Goal: Transaction & Acquisition: Obtain resource

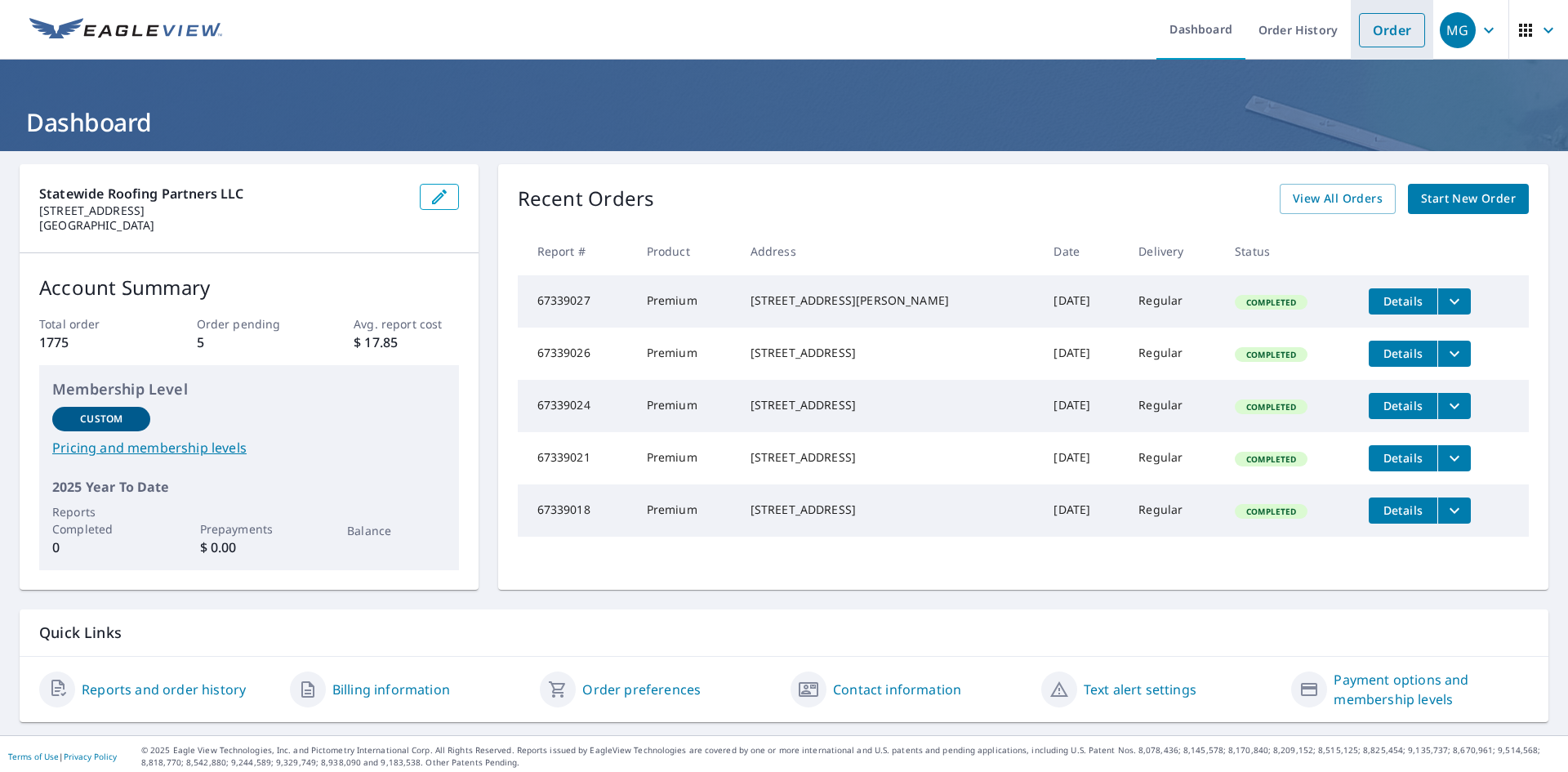
click at [1387, 35] on link "Order" at bounding box center [1392, 30] width 66 height 35
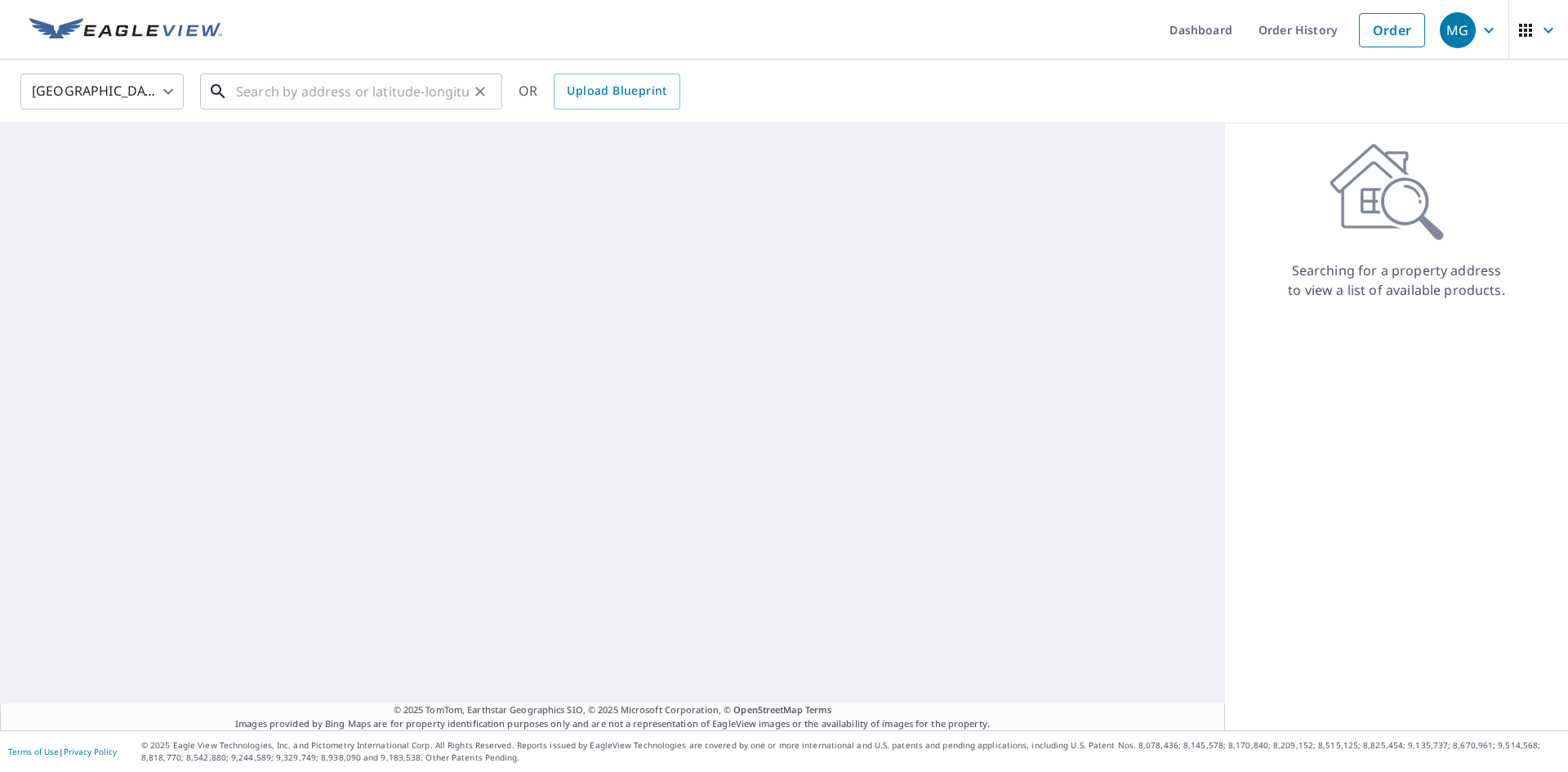
click at [371, 98] on input "text" at bounding box center [353, 91] width 233 height 46
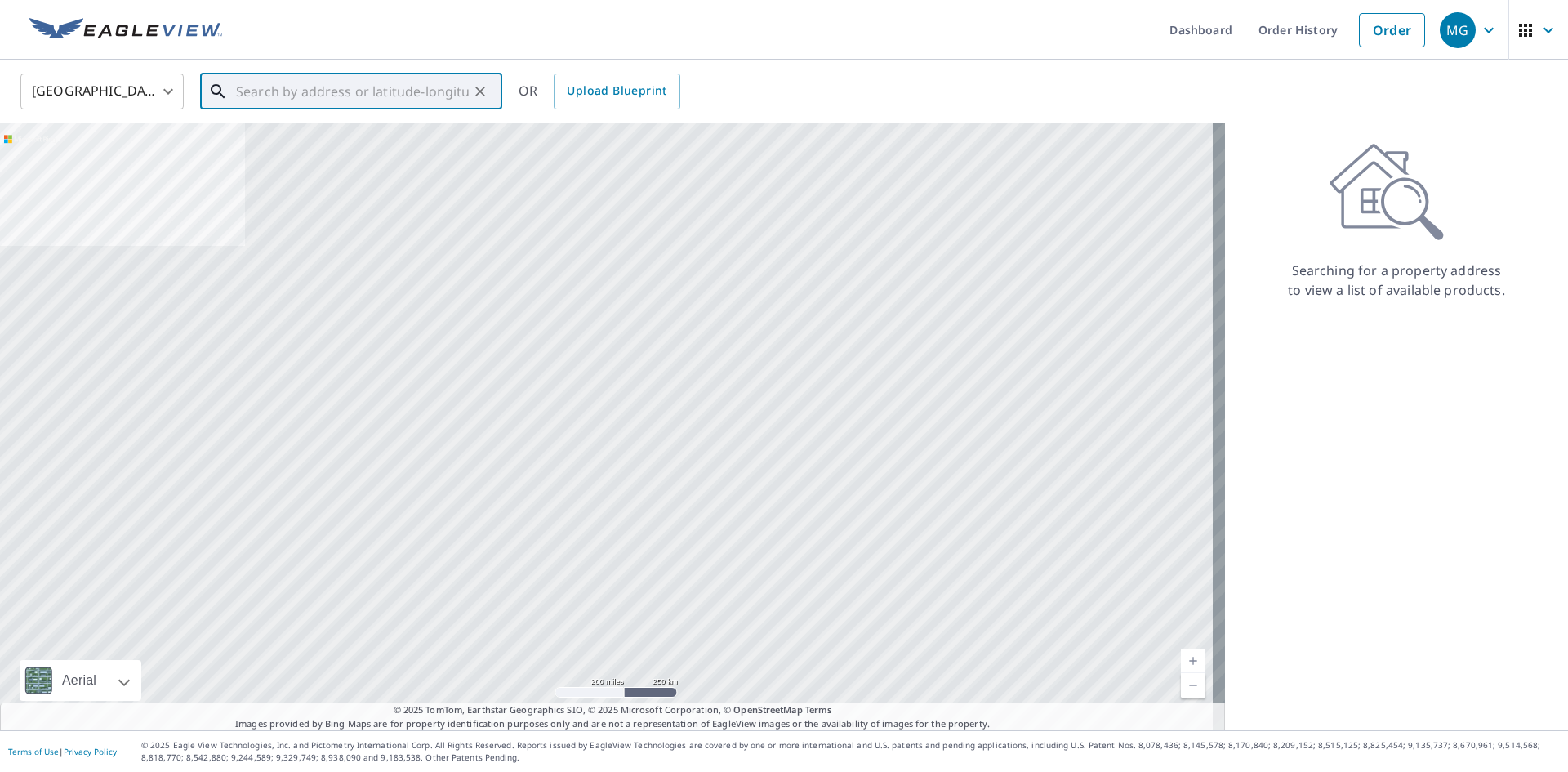
paste input "[STREET_ADDRESS]"
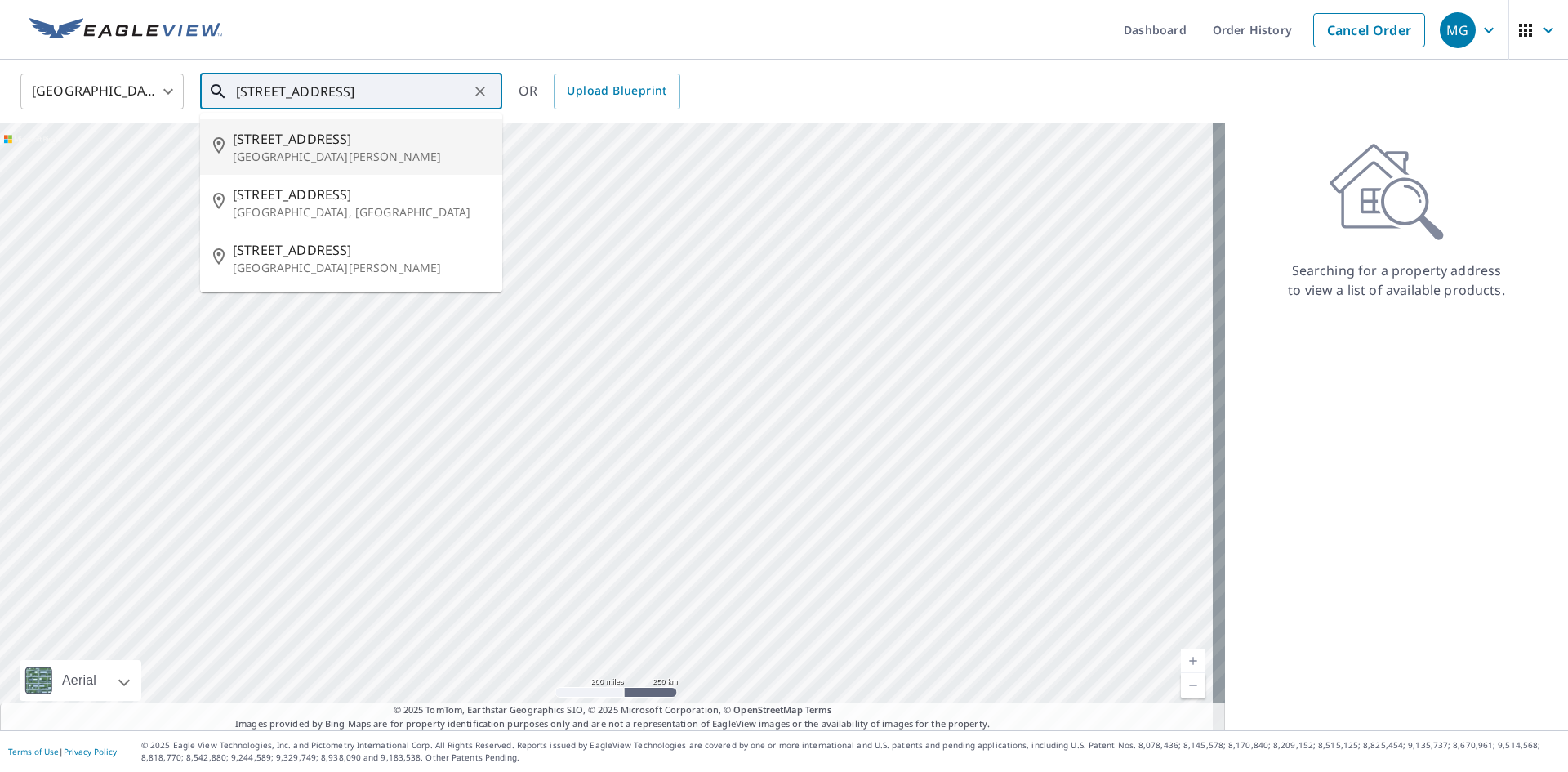
drag, startPoint x: 250, startPoint y: 83, endPoint x: 122, endPoint y: 70, distance: 128.7
click at [122, 72] on div "[GEOGRAPHIC_DATA] [GEOGRAPHIC_DATA] ​ [STREET_ADDRESS] ​ [STREET_ADDRESS][PERSO…" at bounding box center [778, 90] width 1540 height 38
click at [266, 143] on span "[STREET_ADDRESS]" at bounding box center [361, 138] width 257 height 19
type input "[STREET_ADDRESS][PERSON_NAME]"
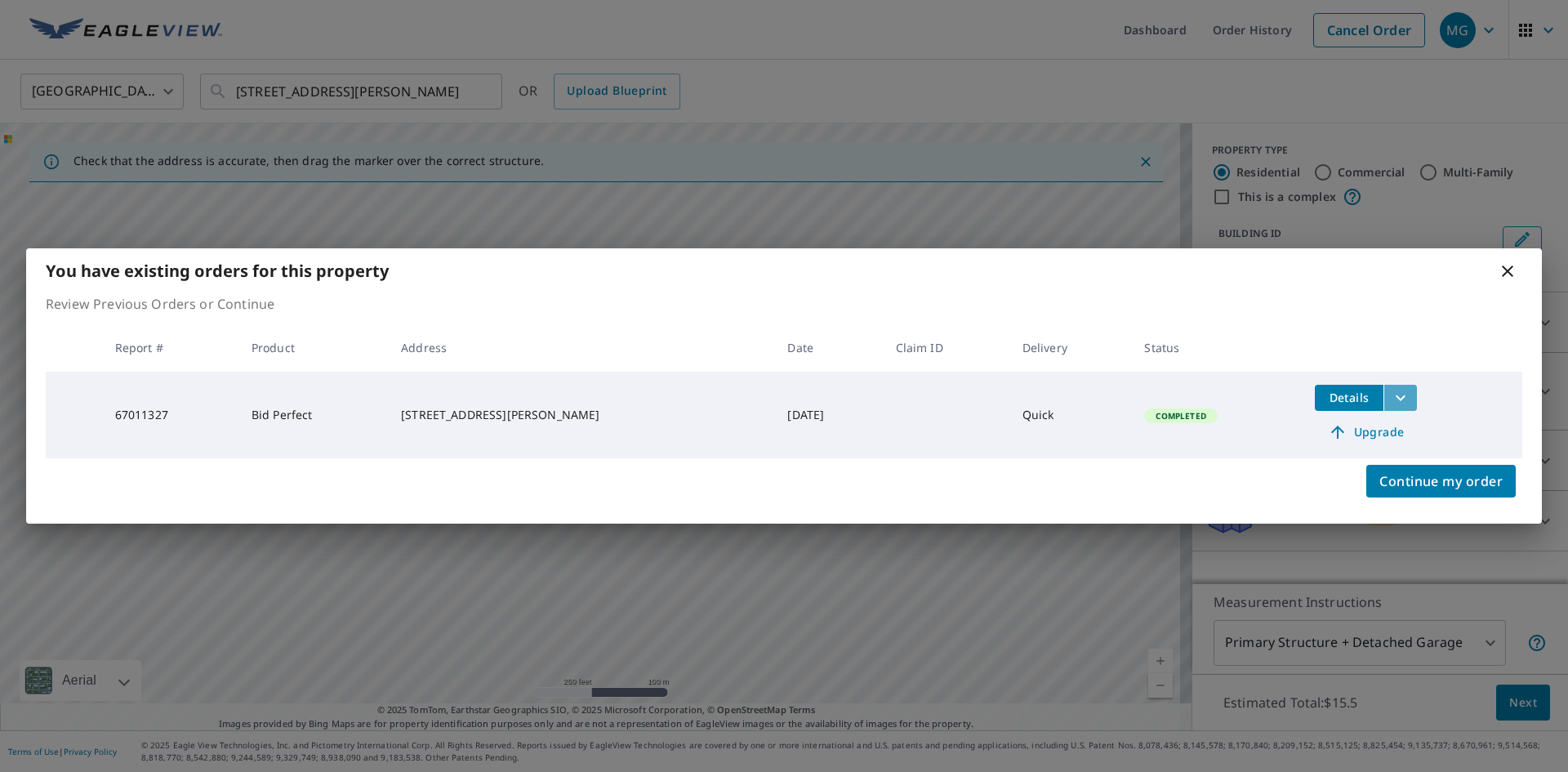
click at [1403, 398] on icon "filesDropdownBtn-67011327" at bounding box center [1401, 397] width 10 height 6
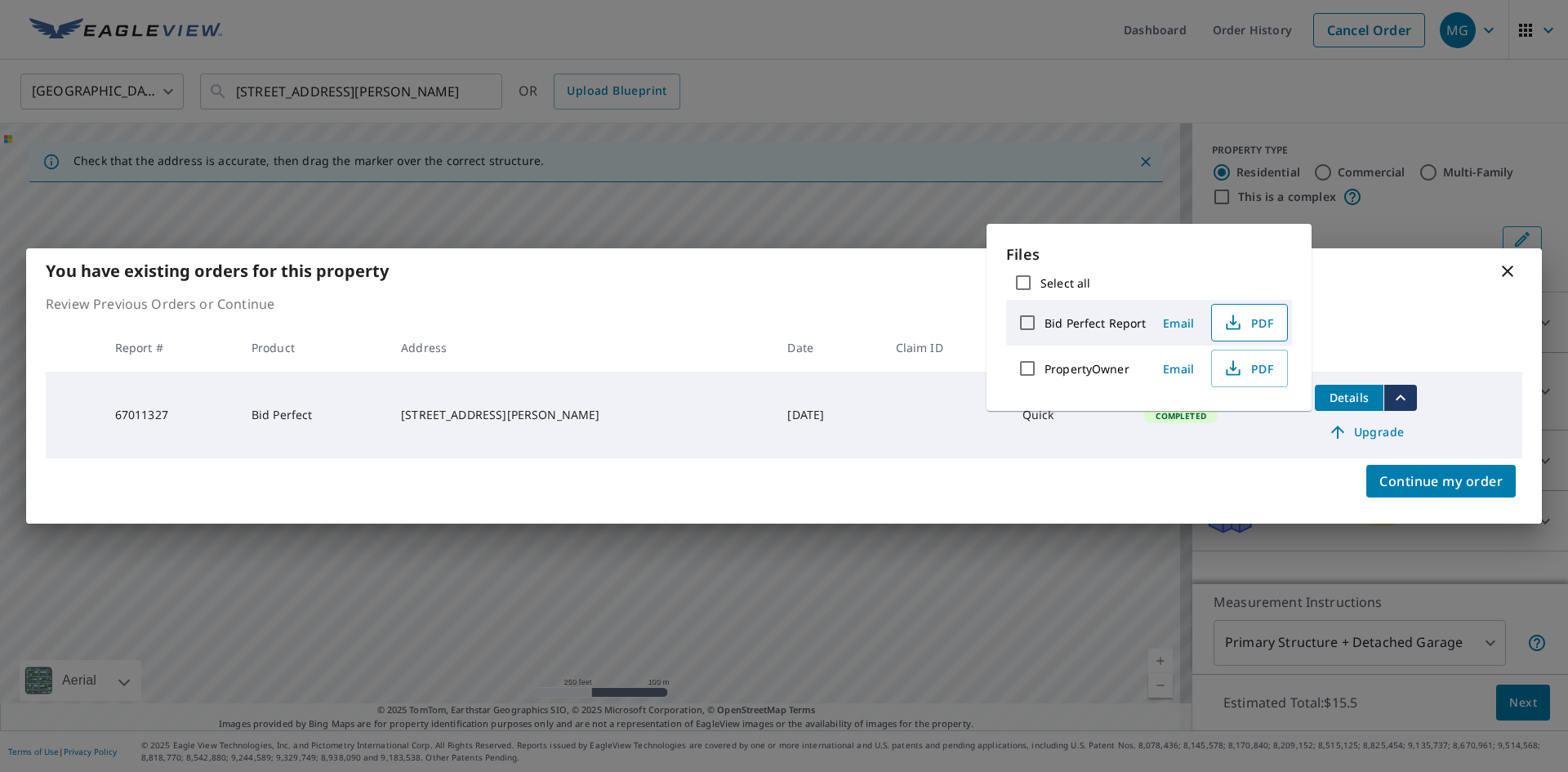
click at [1245, 321] on span "PDF" at bounding box center [1248, 322] width 52 height 19
click at [1506, 270] on icon at bounding box center [1508, 272] width 12 height 12
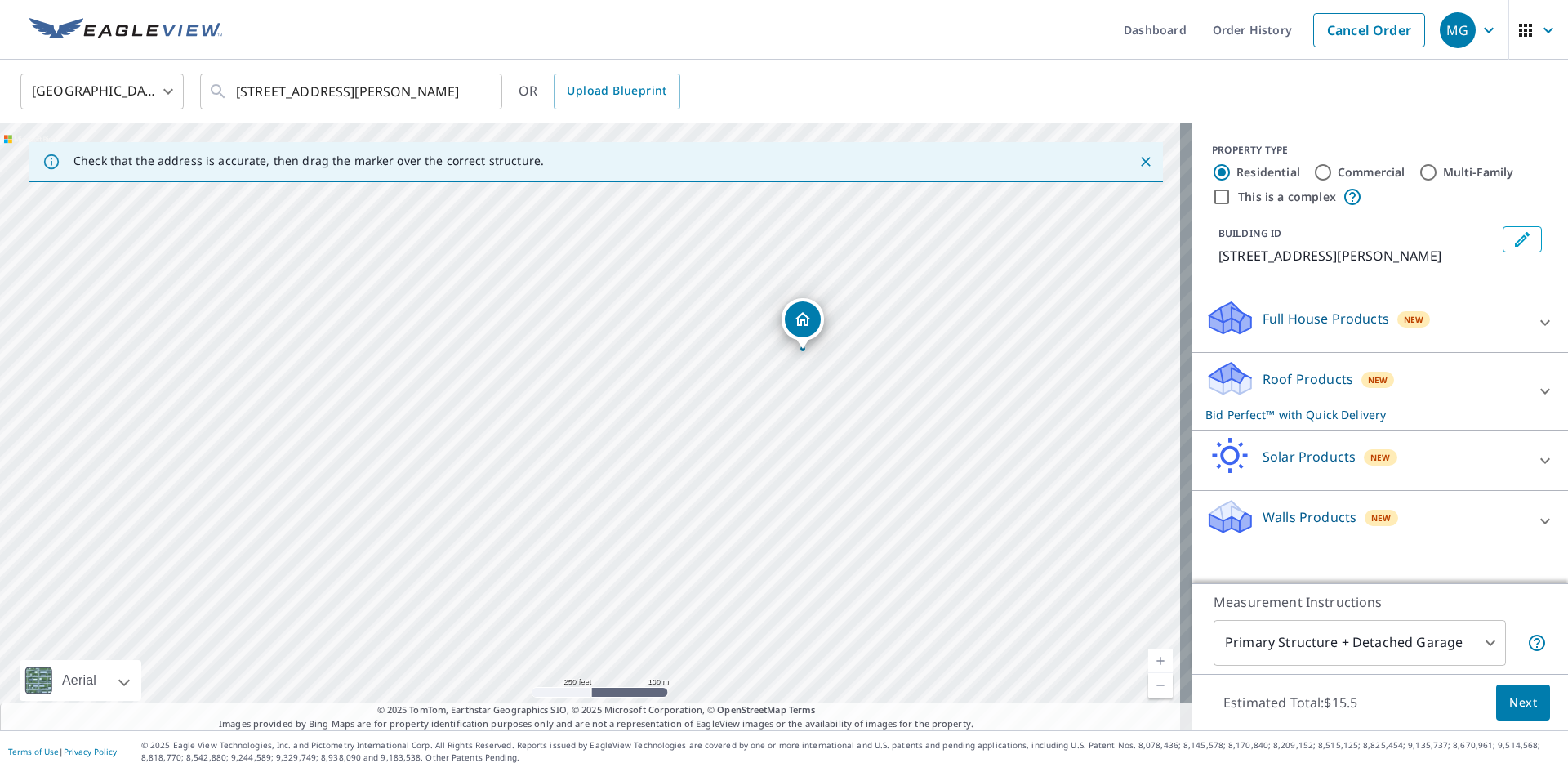
drag, startPoint x: 547, startPoint y: 472, endPoint x: 690, endPoint y: 429, distance: 149.3
click at [690, 429] on div "[STREET_ADDRESS][PERSON_NAME]" at bounding box center [596, 426] width 1192 height 607
